Goal: Check status: Check status

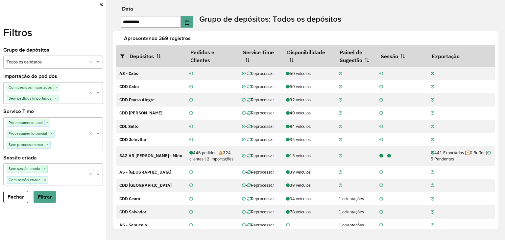
click at [45, 169] on span "×" at bounding box center [45, 169] width 6 height 7
click at [43, 186] on button "Filtrar" at bounding box center [45, 188] width 23 height 13
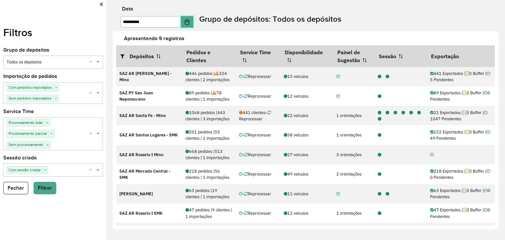
click at [189, 21] on icon "Choose Date" at bounding box center [187, 21] width 4 height 5
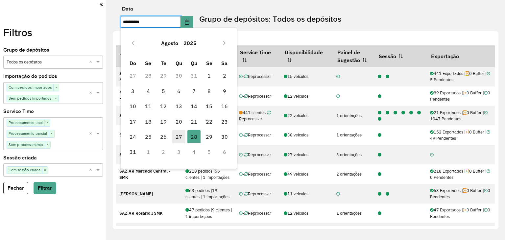
click at [178, 139] on span "27" at bounding box center [178, 136] width 13 height 13
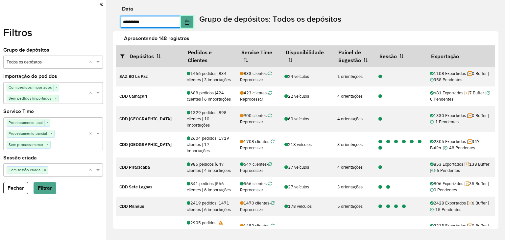
click at [189, 20] on icon "Choose Date" at bounding box center [187, 21] width 4 height 5
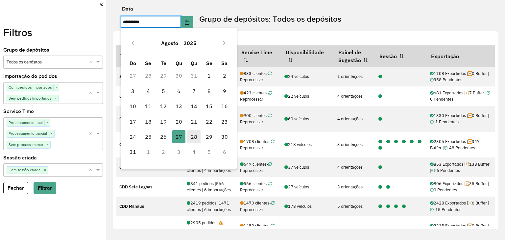
click at [192, 135] on span "28" at bounding box center [194, 136] width 13 height 13
type input "**********"
